Goal: Navigation & Orientation: Understand site structure

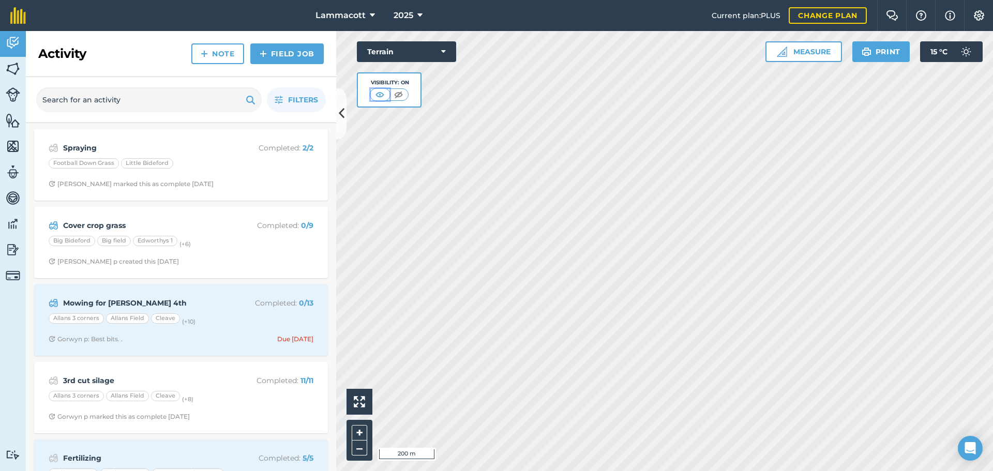
click at [380, 96] on img at bounding box center [379, 94] width 13 height 10
click at [395, 95] on img at bounding box center [398, 94] width 13 height 10
click at [443, 51] on icon at bounding box center [443, 52] width 5 height 10
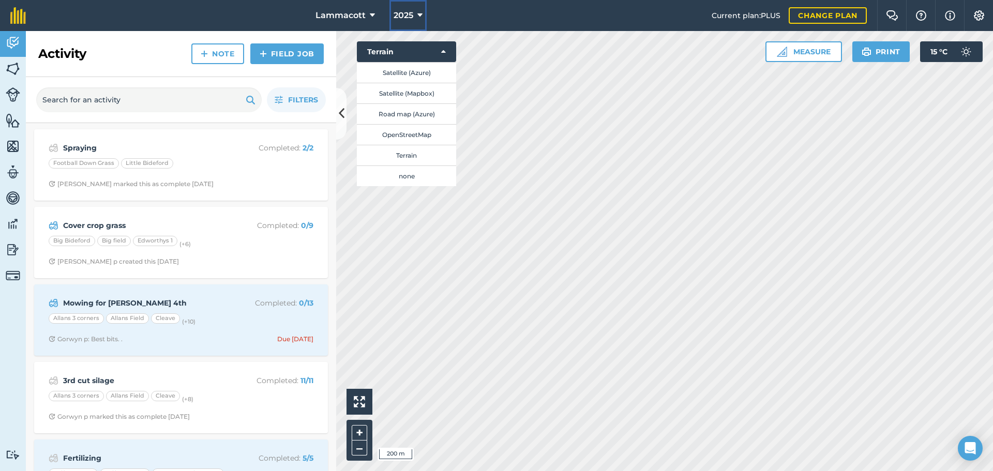
click at [400, 15] on span "2025" at bounding box center [404, 15] width 20 height 12
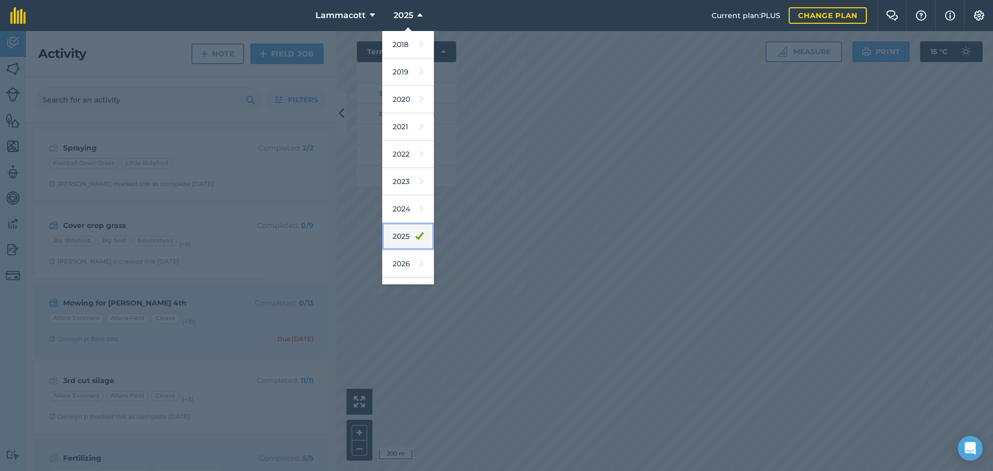
click at [400, 238] on link "2025" at bounding box center [408, 236] width 52 height 27
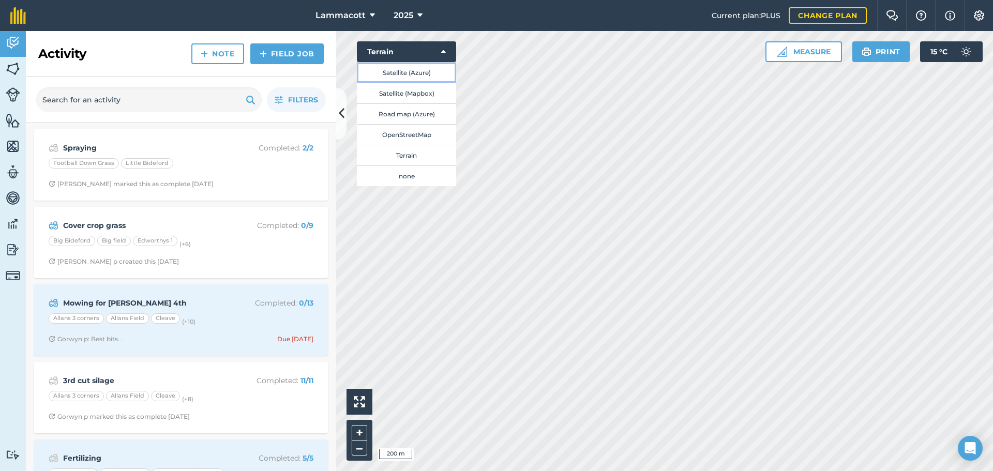
click at [392, 70] on button "Satellite (Azure)" at bounding box center [406, 72] width 99 height 21
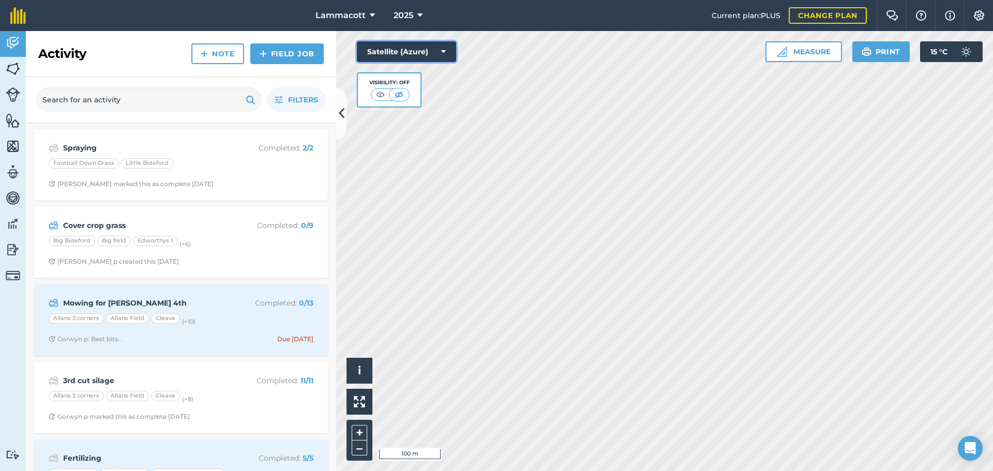
click at [441, 46] on button "Satellite (Azure)" at bounding box center [406, 51] width 99 height 21
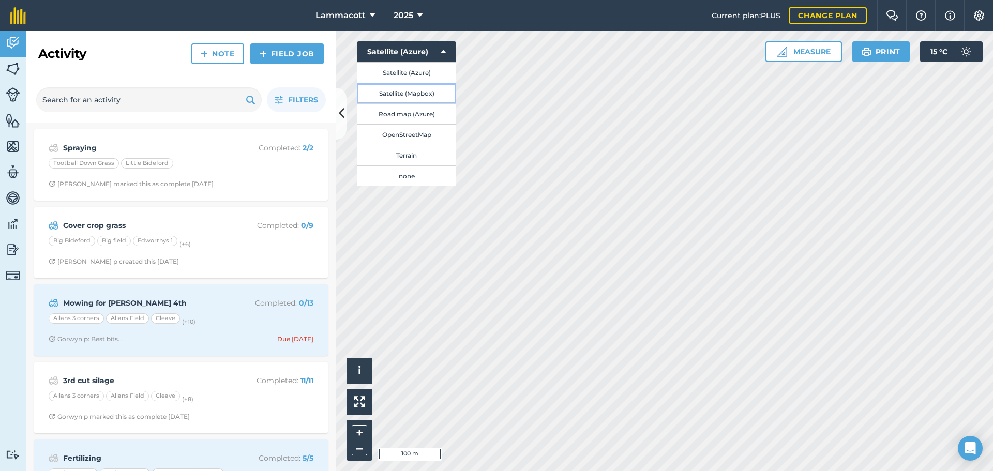
click at [417, 88] on button "Satellite (Mapbox)" at bounding box center [406, 93] width 99 height 21
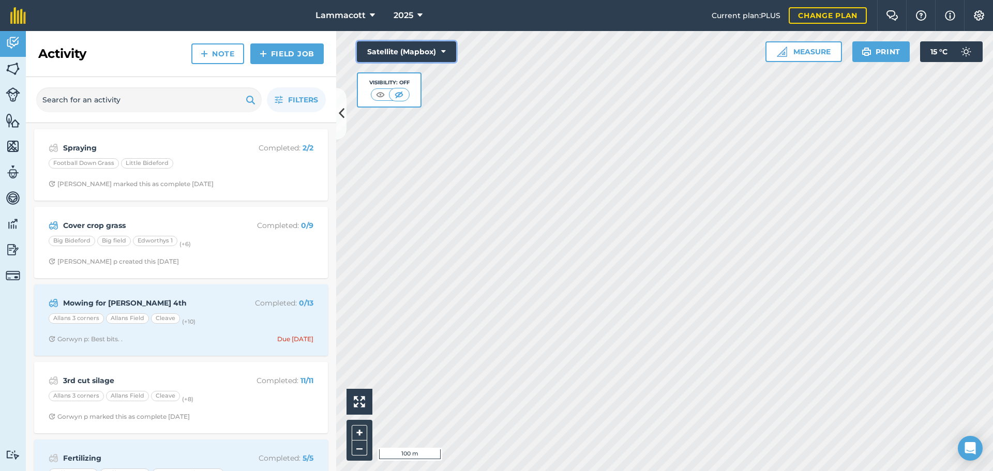
click at [439, 48] on button "Satellite (Mapbox)" at bounding box center [406, 51] width 99 height 21
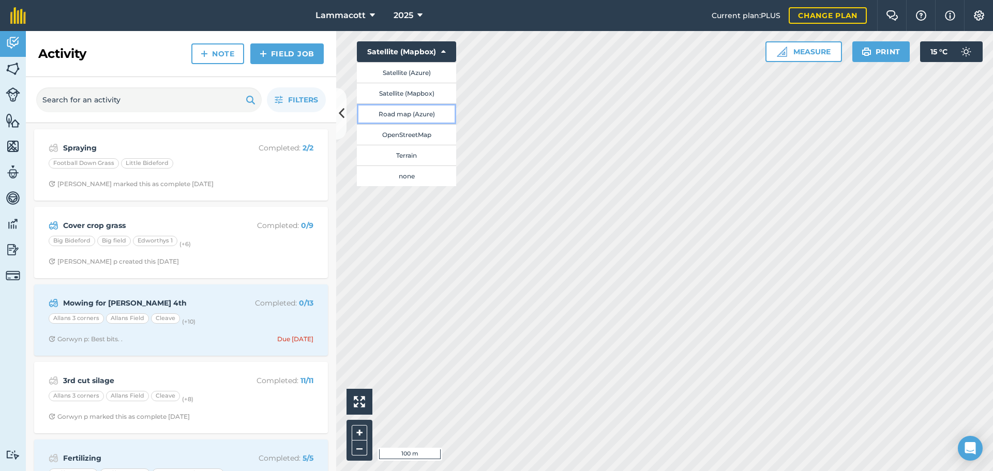
click at [392, 111] on button "Road map (Azure)" at bounding box center [406, 113] width 99 height 21
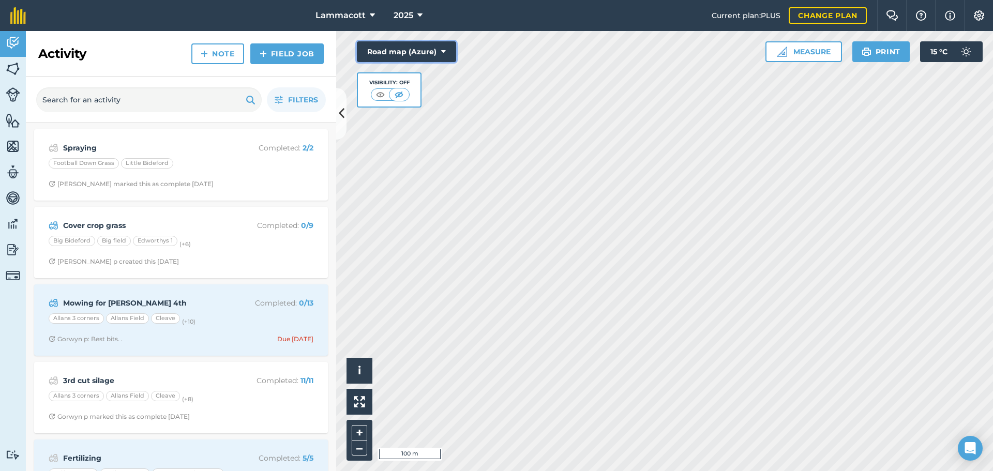
click at [406, 49] on button "Road map (Azure)" at bounding box center [406, 51] width 99 height 21
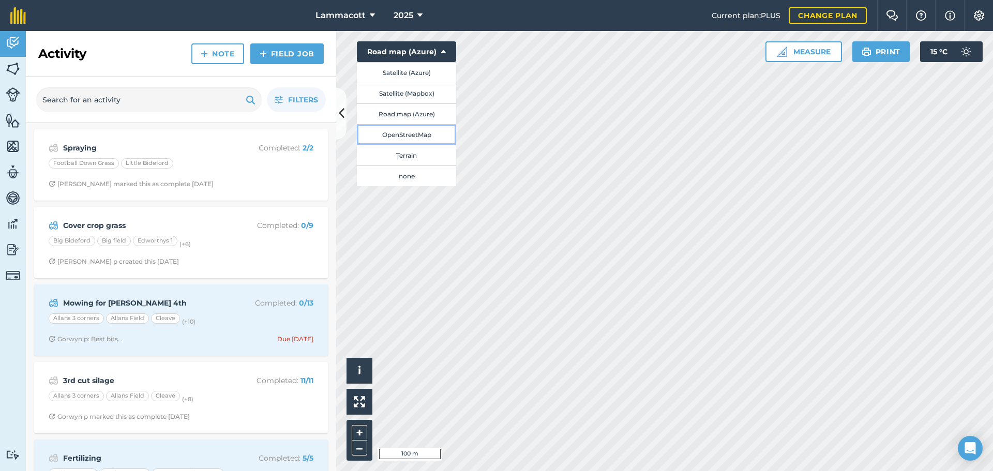
click at [412, 132] on button "OpenStreetMap" at bounding box center [406, 134] width 99 height 21
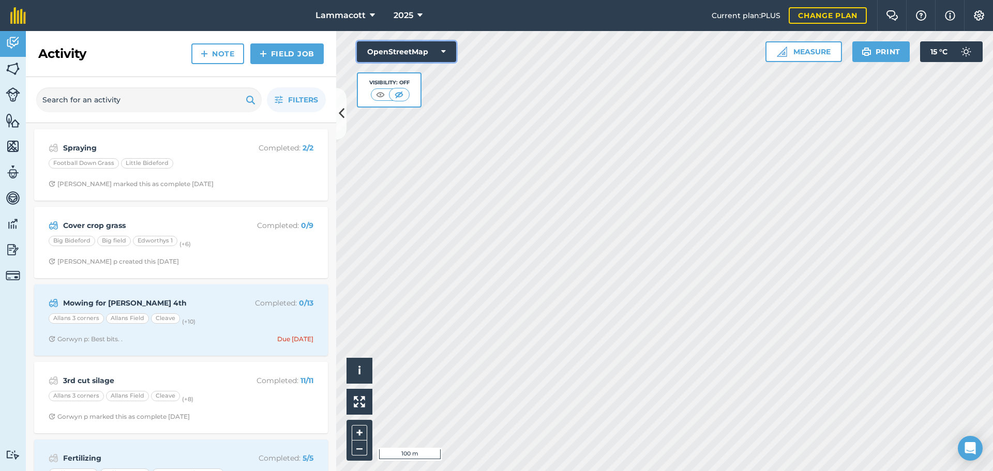
click at [416, 47] on button "OpenStreetMap" at bounding box center [406, 51] width 99 height 21
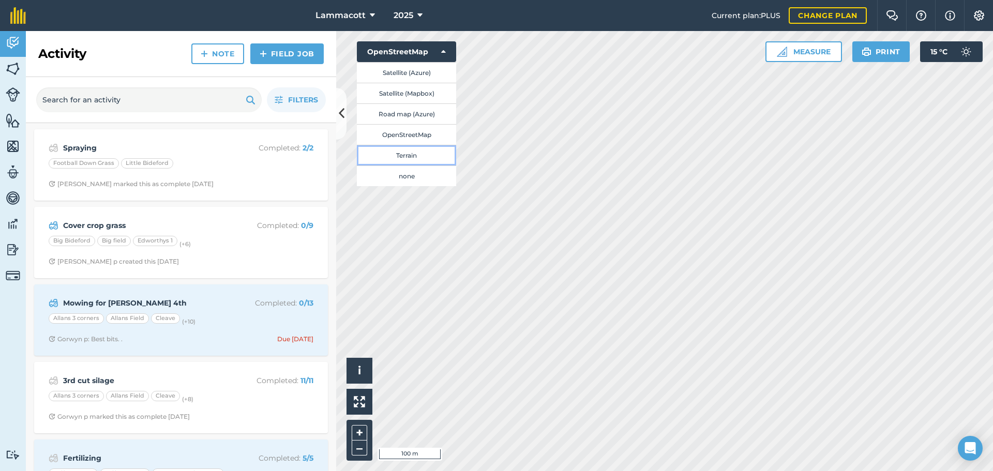
click at [413, 149] on button "Terrain" at bounding box center [406, 155] width 99 height 21
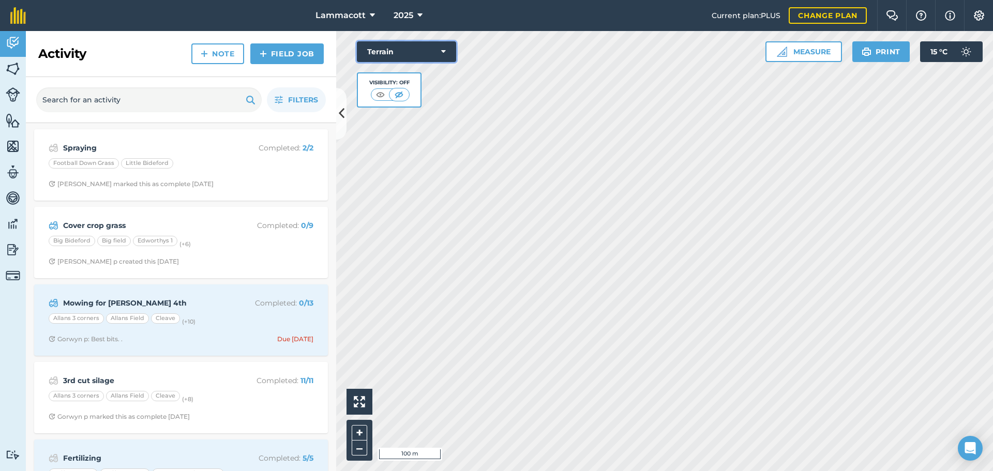
click at [380, 54] on button "Terrain" at bounding box center [406, 51] width 99 height 21
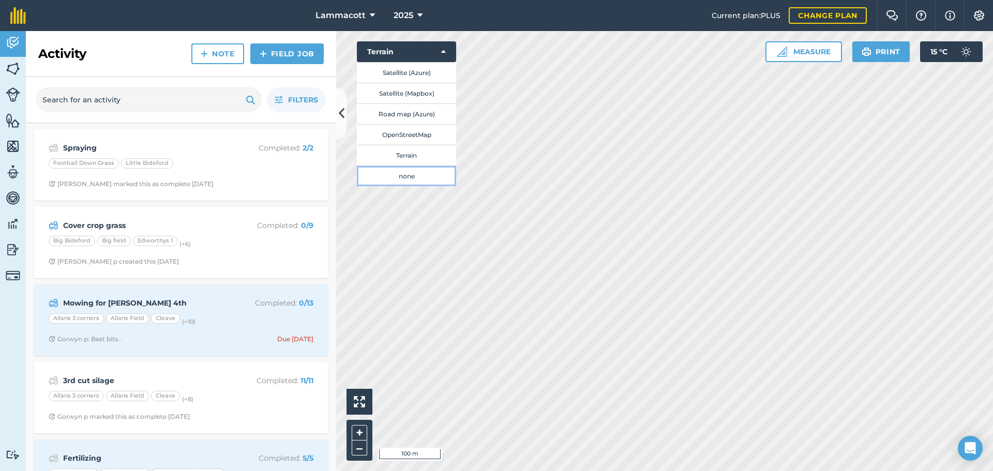
click at [415, 169] on button "none" at bounding box center [406, 176] width 99 height 21
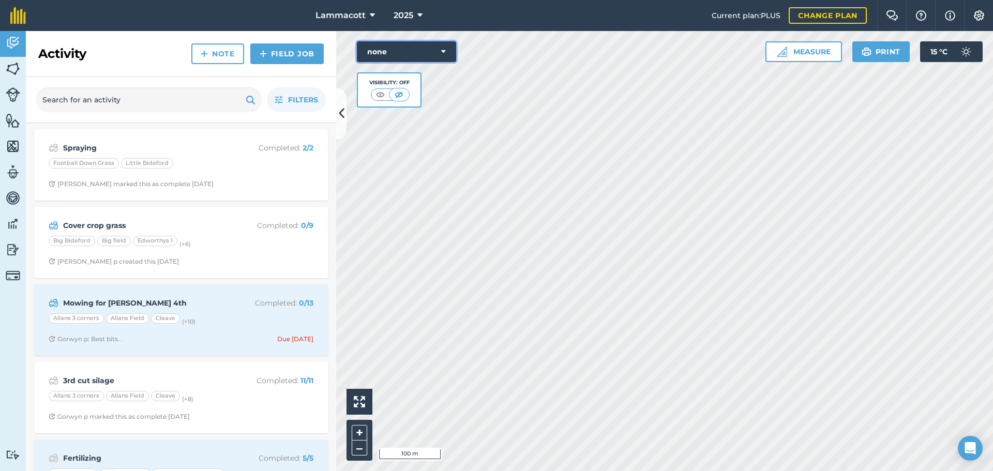
click at [380, 47] on button "none" at bounding box center [406, 51] width 99 height 21
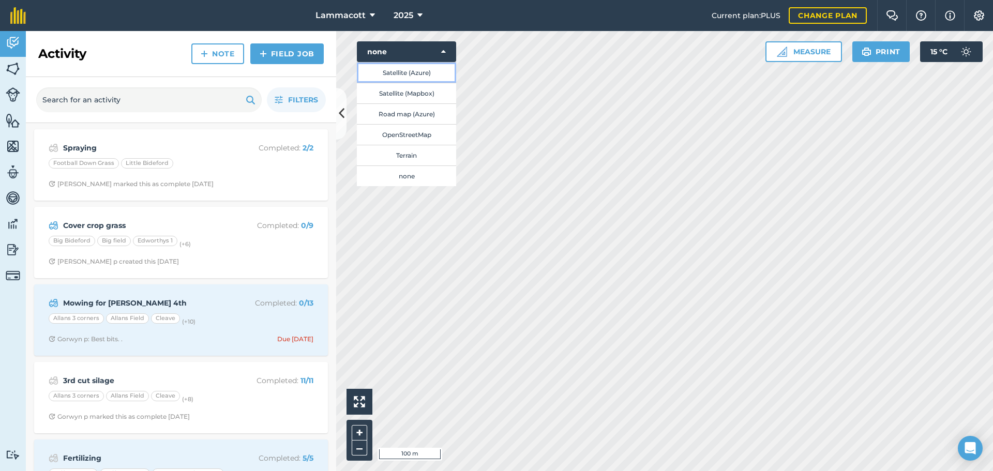
click at [389, 68] on button "Satellite (Azure)" at bounding box center [406, 72] width 99 height 21
